Goal: Information Seeking & Learning: Learn about a topic

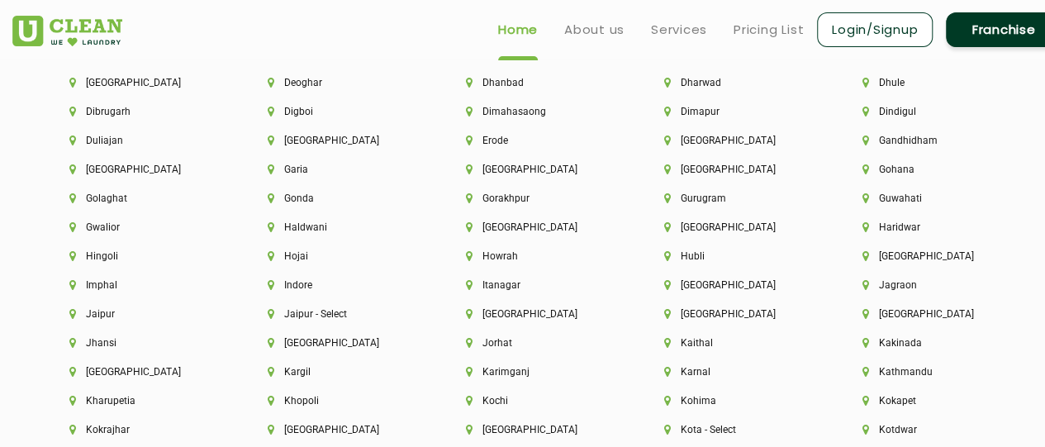
scroll to position [3799, 0]
click at [500, 319] on li "[GEOGRAPHIC_DATA]" at bounding box center [537, 313] width 142 height 12
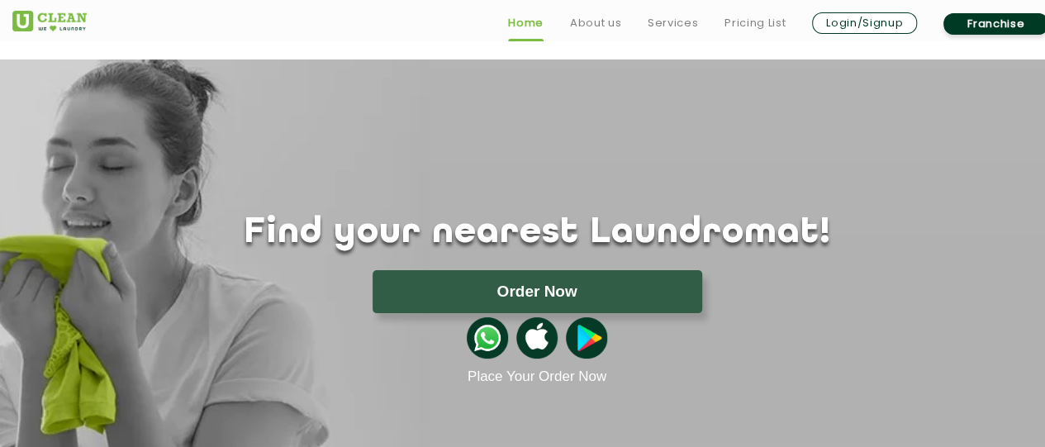
scroll to position [2823, 0]
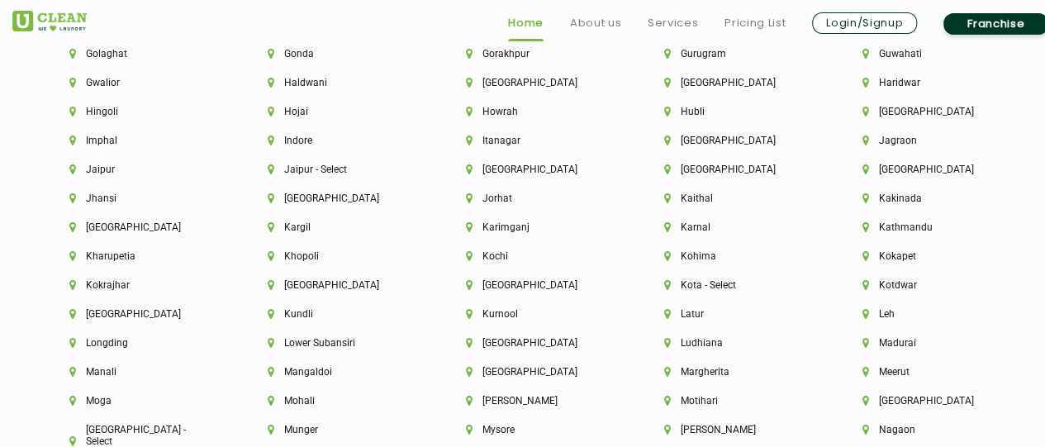
scroll to position [3964, 0]
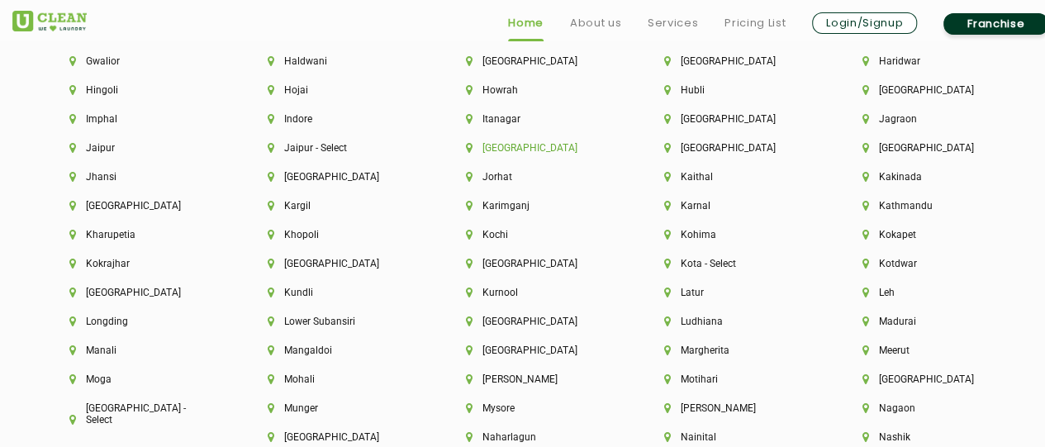
click at [500, 154] on li "[GEOGRAPHIC_DATA]" at bounding box center [537, 148] width 142 height 12
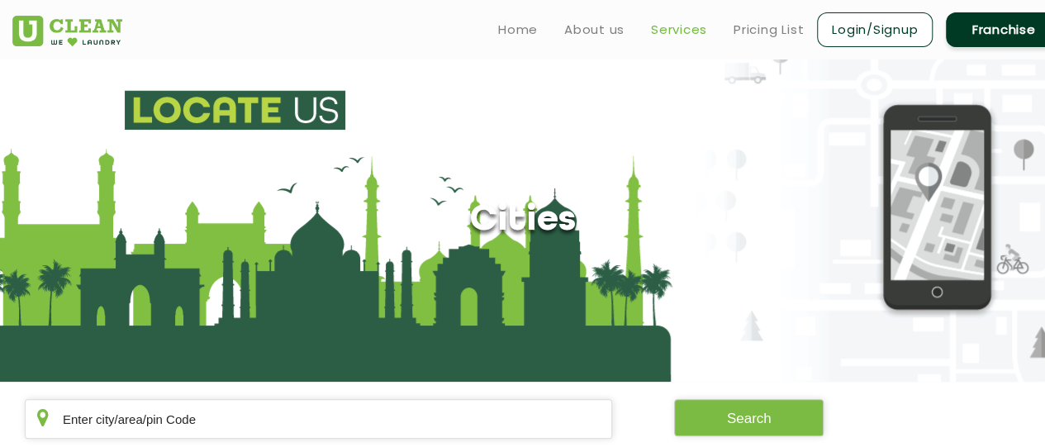
click at [680, 24] on link "Services" at bounding box center [679, 30] width 56 height 20
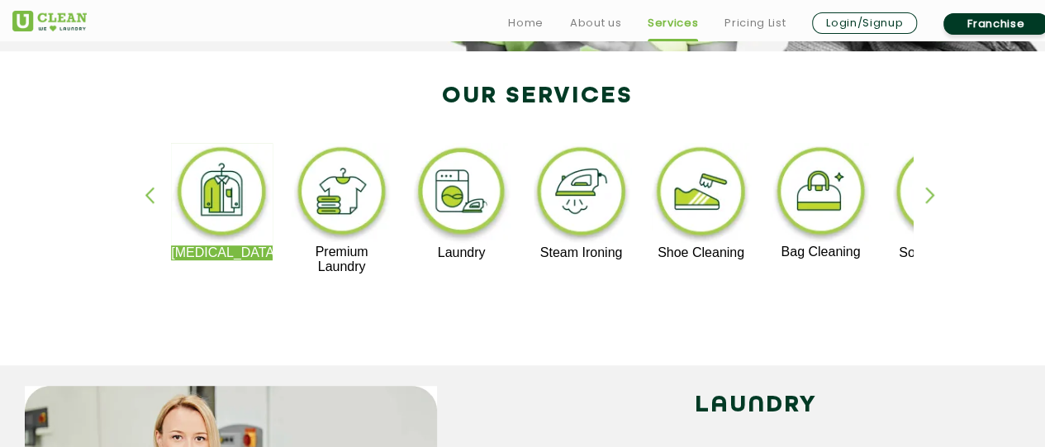
scroll to position [363, 0]
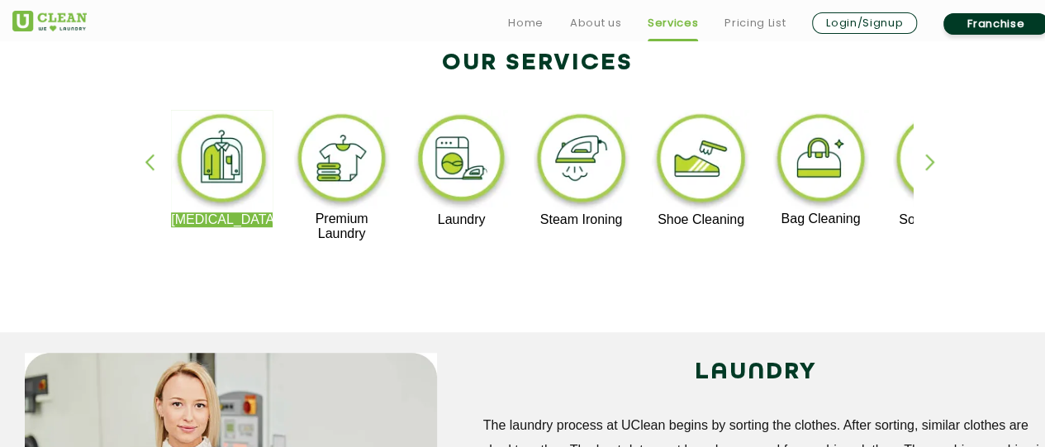
click at [928, 166] on div "button" at bounding box center [937, 176] width 25 height 45
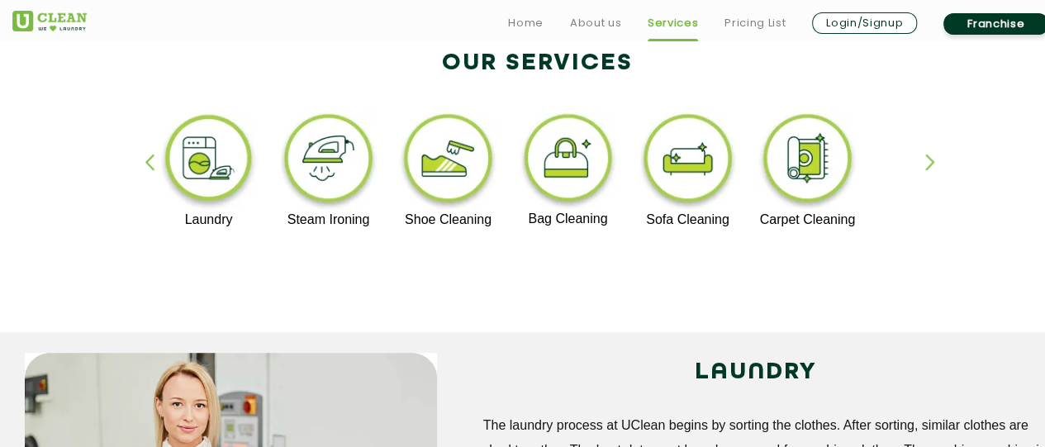
click at [928, 166] on div "button" at bounding box center [937, 176] width 25 height 45
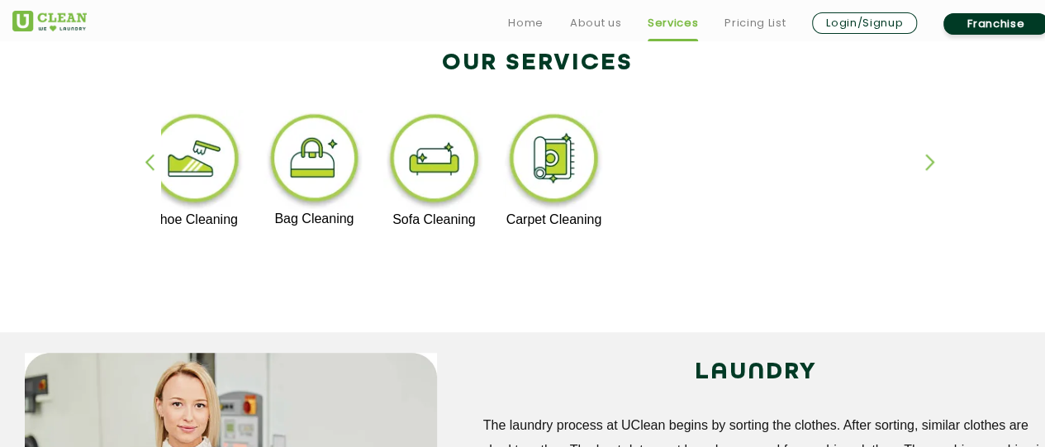
click at [144, 166] on div "Dry Cleaning Premium Laundry Laundry Steam Ironing Shoe Cleaning Bag Cleaning S…" at bounding box center [537, 183] width 1074 height 297
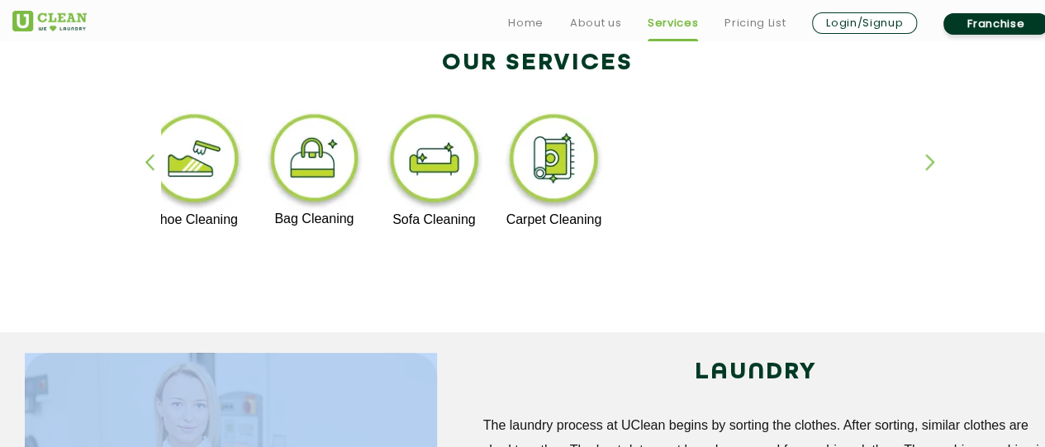
click at [144, 166] on div "Dry Cleaning Premium Laundry Laundry Steam Ironing Shoe Cleaning Bag Cleaning S…" at bounding box center [537, 183] width 1074 height 297
click at [160, 163] on div "button" at bounding box center [157, 176] width 25 height 45
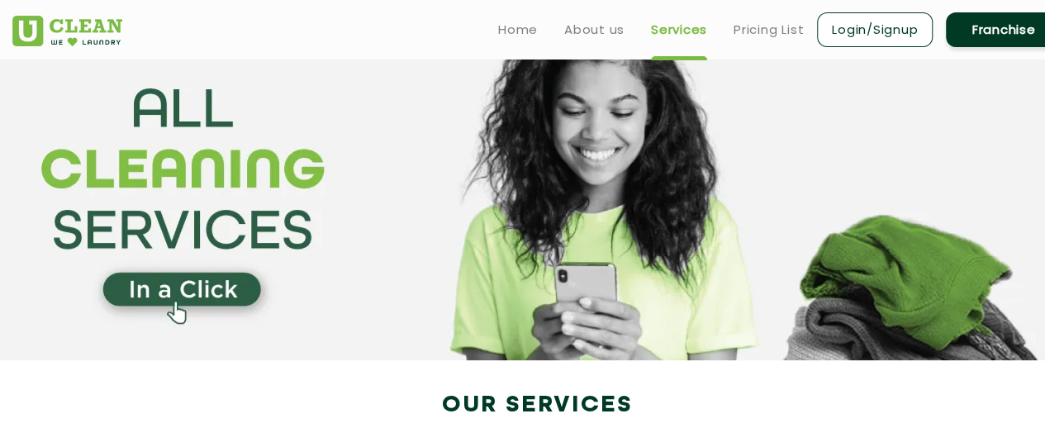
scroll to position [0, 0]
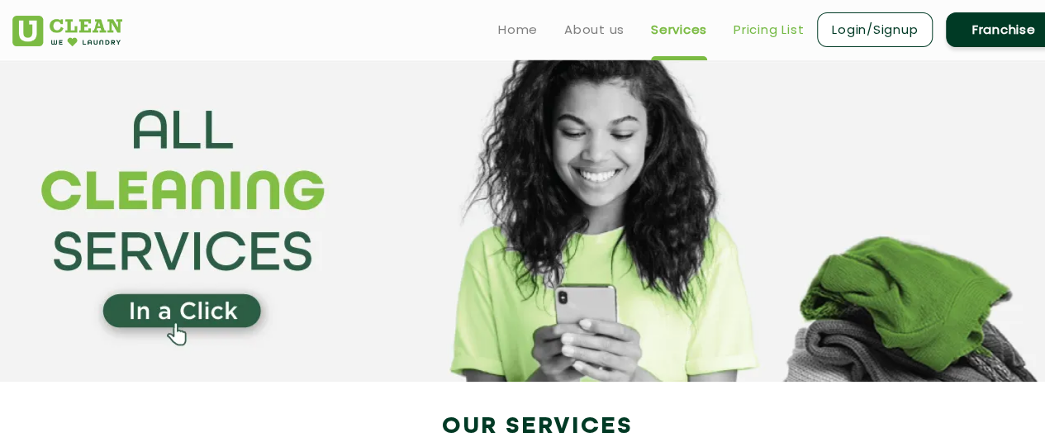
click at [768, 24] on link "Pricing List" at bounding box center [768, 30] width 70 height 20
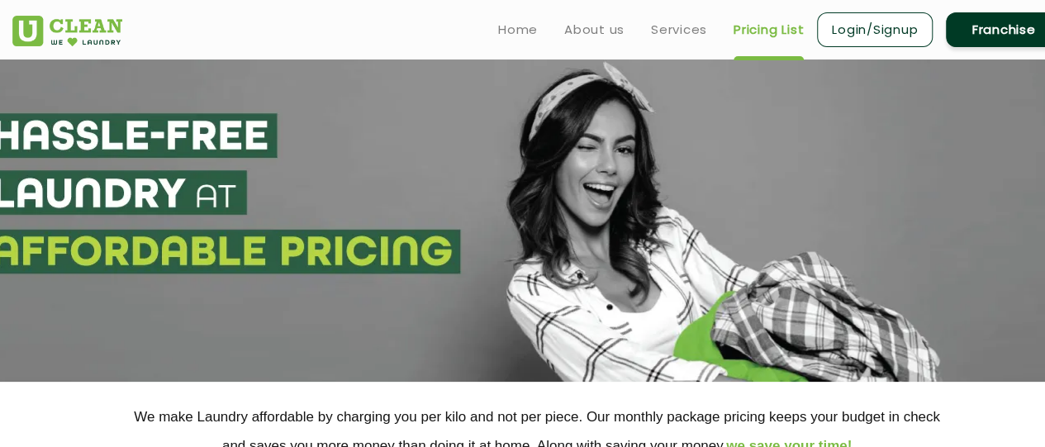
select select "0"
click at [600, 20] on link "About us" at bounding box center [594, 30] width 60 height 20
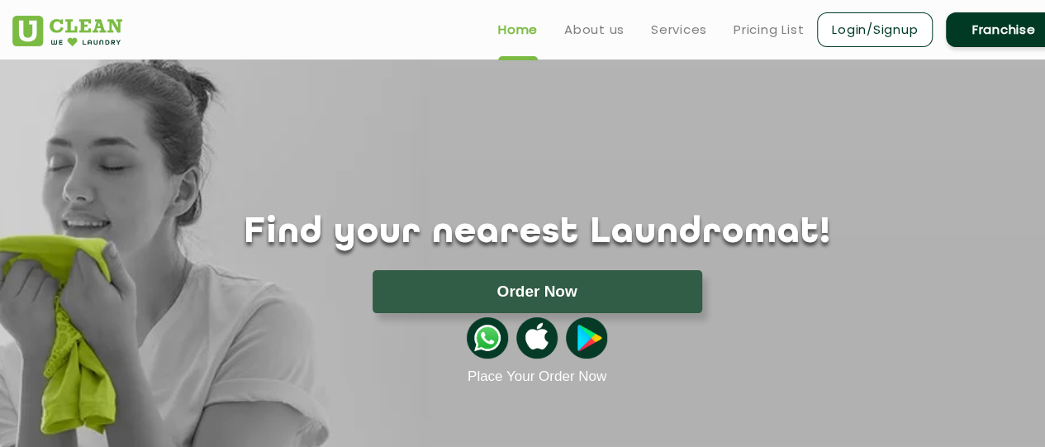
scroll to position [2893, 0]
